Goal: Task Accomplishment & Management: Use online tool/utility

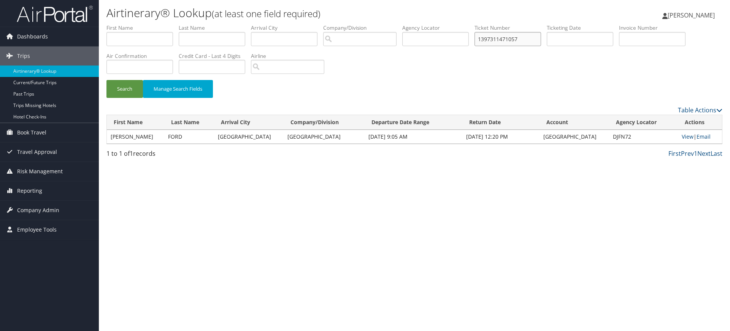
click at [521, 41] on input "1397311471057" at bounding box center [508, 39] width 67 height 14
paste input "0167311471069"
click at [130, 92] on button "Search" at bounding box center [125, 89] width 37 height 18
click at [687, 137] on link "View" at bounding box center [689, 136] width 12 height 7
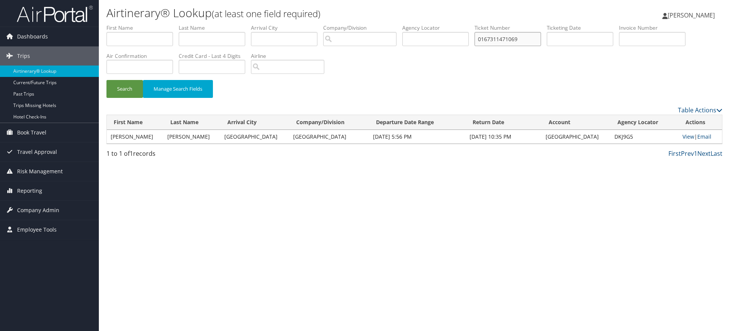
click at [510, 41] on input "0167311471069" at bounding box center [508, 39] width 67 height 14
paste input "70"
type input "0167311471070"
click at [120, 88] on button "Search" at bounding box center [125, 89] width 37 height 18
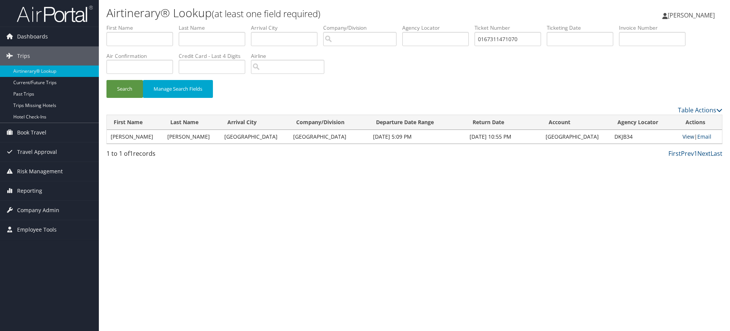
click at [684, 136] on link "View" at bounding box center [689, 136] width 12 height 7
click at [444, 43] on input "text" at bounding box center [435, 39] width 67 height 14
paste input "DJSXCM"
type input "DJSXCM"
click at [507, 42] on input "0167311471070" at bounding box center [508, 39] width 67 height 14
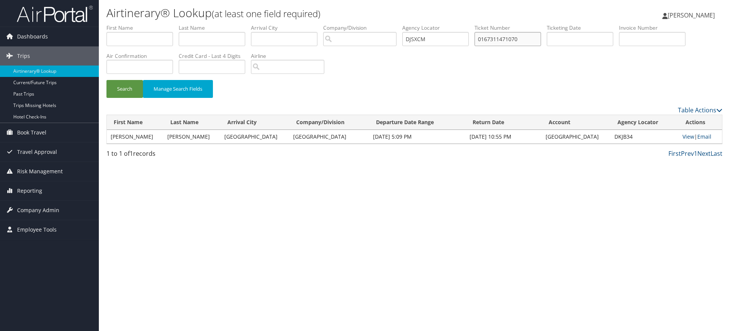
click at [507, 42] on input "0167311471070" at bounding box center [508, 39] width 67 height 14
click at [437, 34] on input "DJSXCM" at bounding box center [435, 39] width 67 height 14
type input "DJSXCM"
click at [137, 90] on button "Search" at bounding box center [125, 89] width 37 height 18
click at [685, 137] on link "View" at bounding box center [688, 136] width 12 height 7
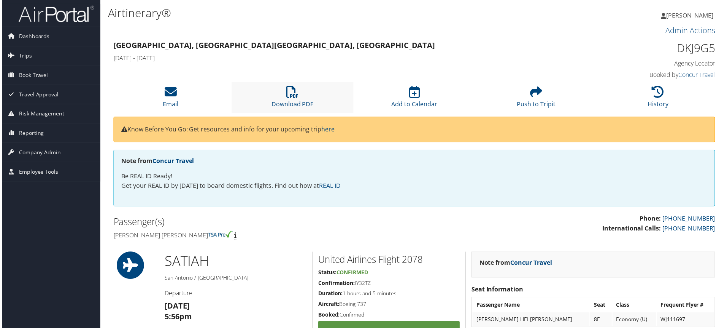
click at [299, 99] on li "Download PDF" at bounding box center [292, 97] width 122 height 31
click at [295, 95] on icon at bounding box center [292, 92] width 12 height 12
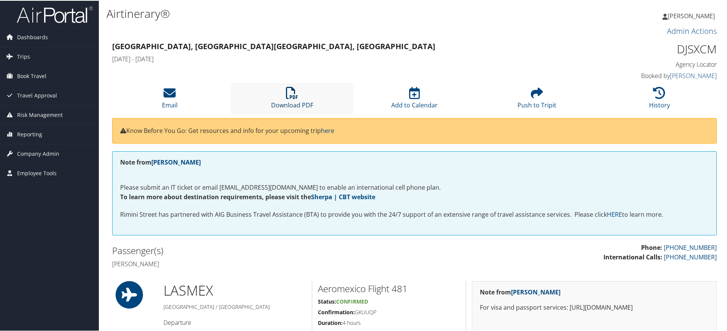
click at [286, 97] on icon at bounding box center [292, 92] width 12 height 12
